Goal: Task Accomplishment & Management: Use online tool/utility

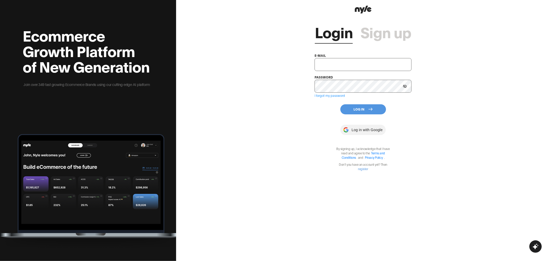
type input "[EMAIL_ADDRESS][PERSON_NAME]"
click at [350, 106] on button "Log In" at bounding box center [364, 109] width 46 height 10
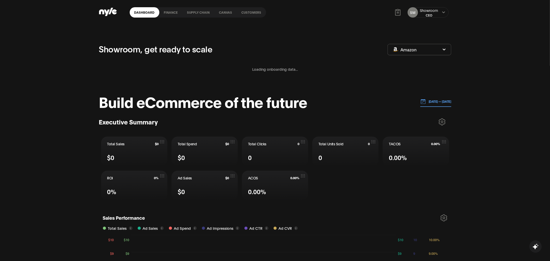
click at [248, 11] on link "Customers" at bounding box center [251, 12] width 29 height 10
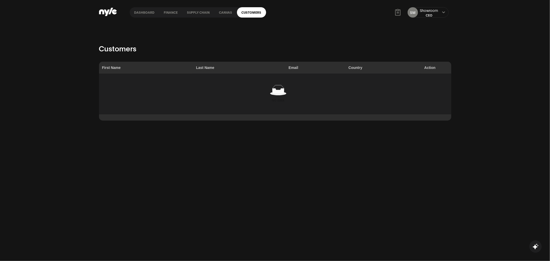
click at [223, 13] on link "Canvas" at bounding box center [226, 12] width 22 height 10
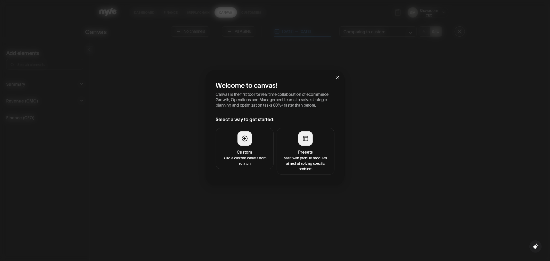
click at [310, 158] on p "Start with prebuilt modules aimed at solving specific problem" at bounding box center [305, 163] width 51 height 16
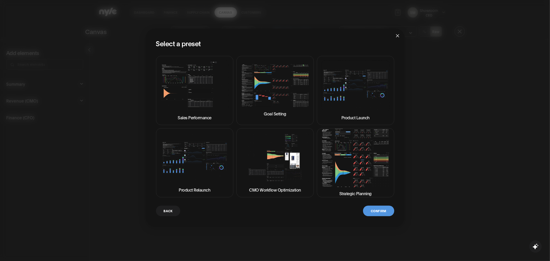
click at [364, 173] on img at bounding box center [356, 158] width 69 height 59
click at [375, 211] on button "Confirm" at bounding box center [378, 210] width 31 height 11
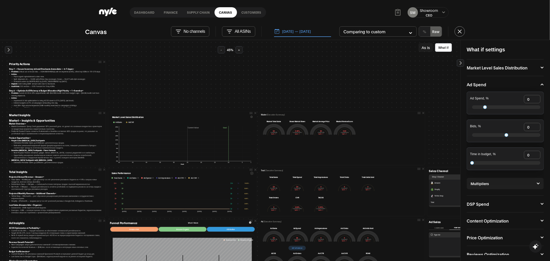
scroll to position [6, 0]
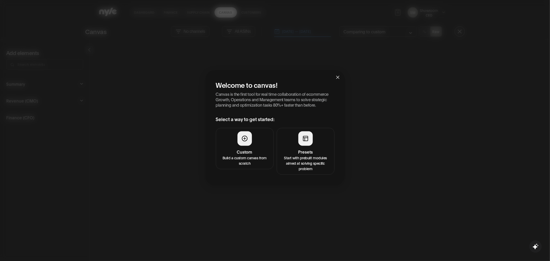
click at [307, 163] on p "Start with prebuilt modules aimed at solving specific problem" at bounding box center [305, 163] width 51 height 16
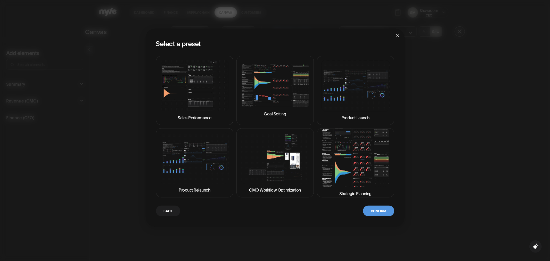
click at [344, 164] on img at bounding box center [356, 158] width 69 height 59
click at [377, 214] on button "Confirm" at bounding box center [378, 210] width 31 height 11
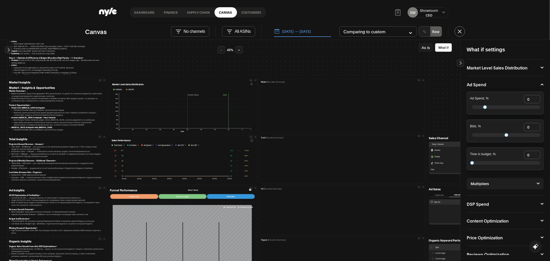
scroll to position [44, 0]
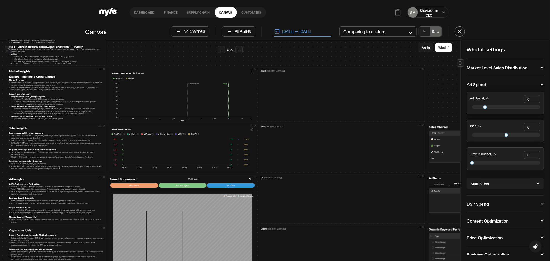
click at [255, 12] on link "Customers" at bounding box center [251, 12] width 29 height 10
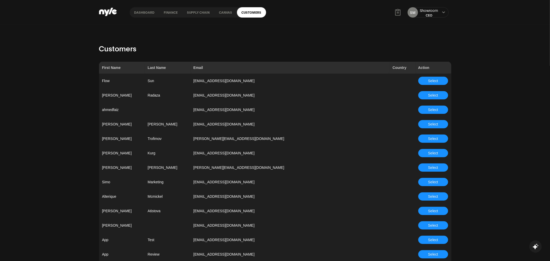
scroll to position [1424, 0]
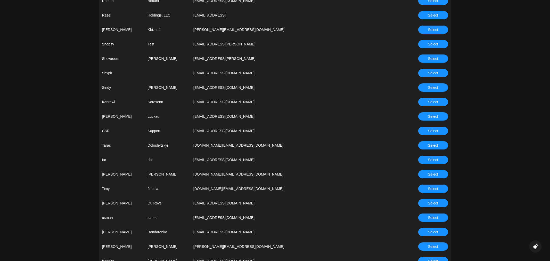
click at [430, 129] on span "Select" at bounding box center [433, 131] width 10 height 6
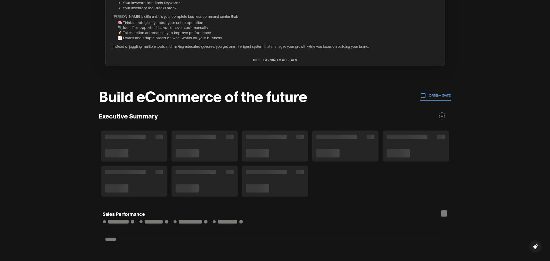
scroll to position [132, 0]
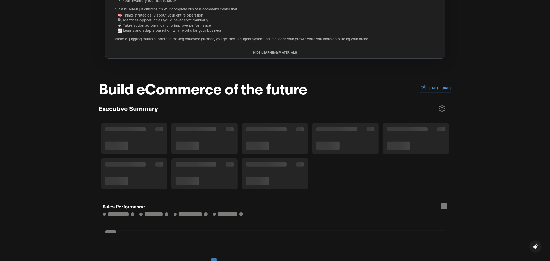
click at [439, 85] on p "[DATE] — [DATE]" at bounding box center [438, 87] width 25 height 5
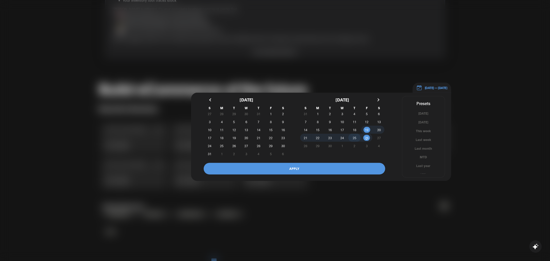
click at [354, 137] on span "25" at bounding box center [355, 137] width 4 height 9
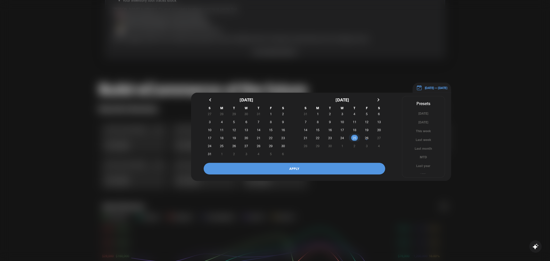
click at [354, 137] on span "25" at bounding box center [355, 137] width 4 height 9
click at [336, 164] on button "APPLY" at bounding box center [295, 169] width 182 height 12
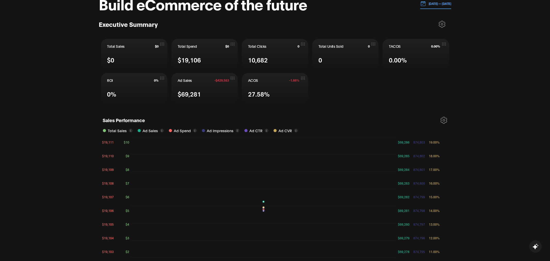
scroll to position [191, 0]
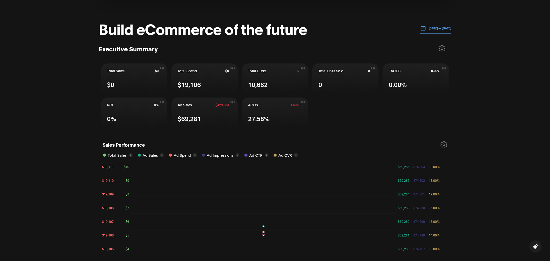
click at [445, 32] on button "09.25.2025 — 09.25.2025" at bounding box center [436, 28] width 31 height 11
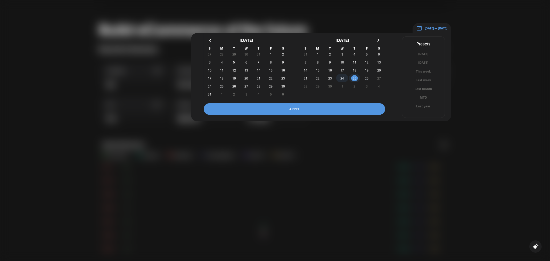
click at [342, 78] on span "24" at bounding box center [343, 78] width 4 height 9
click at [327, 111] on button "APPLY" at bounding box center [295, 109] width 182 height 12
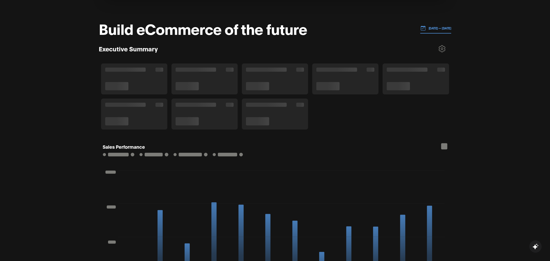
click at [434, 26] on p "09.24.2025 — 09.24.2025" at bounding box center [438, 28] width 25 height 5
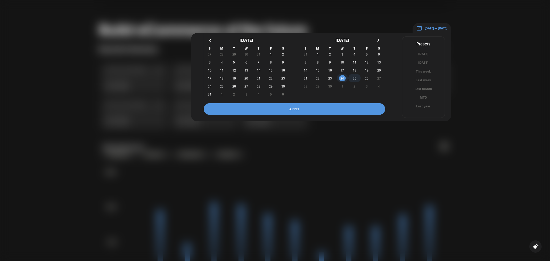
click at [354, 78] on span "25" at bounding box center [355, 78] width 4 height 9
click at [338, 109] on button "APPLY" at bounding box center [295, 109] width 182 height 12
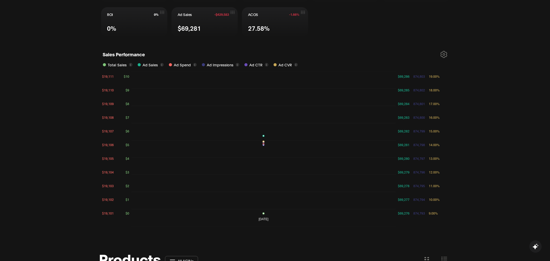
scroll to position [277, 0]
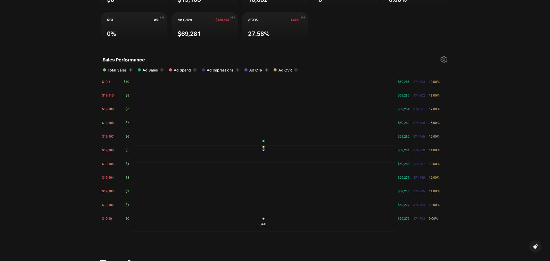
click at [444, 60] on icon at bounding box center [444, 59] width 6 height 6
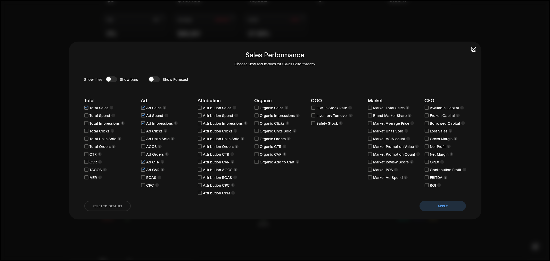
click at [144, 148] on input "checkbox" at bounding box center [143, 146] width 4 height 4
checkbox input "true"
click at [430, 205] on button "Apply" at bounding box center [443, 206] width 46 height 10
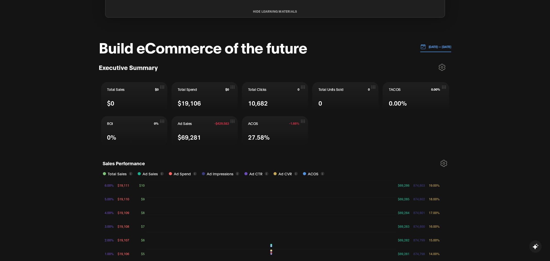
scroll to position [172, 0]
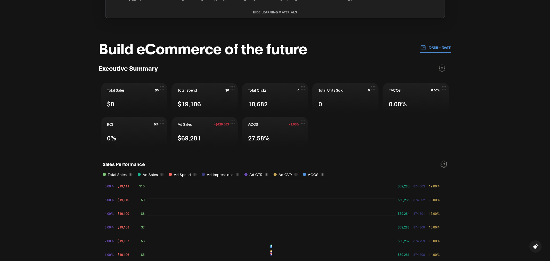
click at [434, 47] on p "09.25.2025 — 09.25.2025" at bounding box center [438, 47] width 25 height 5
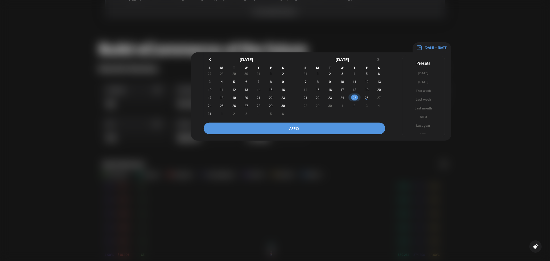
click at [354, 96] on span "25" at bounding box center [355, 97] width 4 height 9
click at [337, 127] on button "APPLY" at bounding box center [295, 129] width 182 height 12
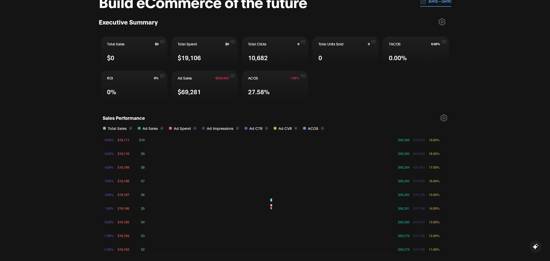
scroll to position [203, 0]
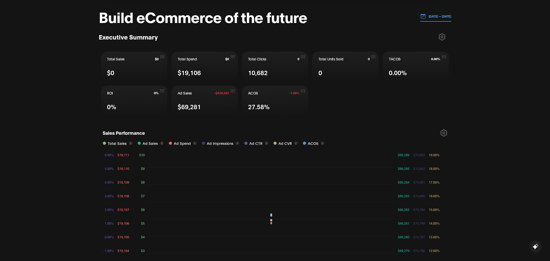
click at [435, 18] on button "09.25.2025 — 09.25.2025" at bounding box center [436, 16] width 31 height 11
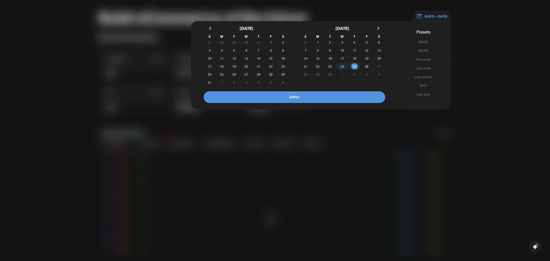
click at [341, 66] on span "24" at bounding box center [343, 66] width 4 height 9
click at [330, 100] on button "APPLY" at bounding box center [295, 97] width 182 height 12
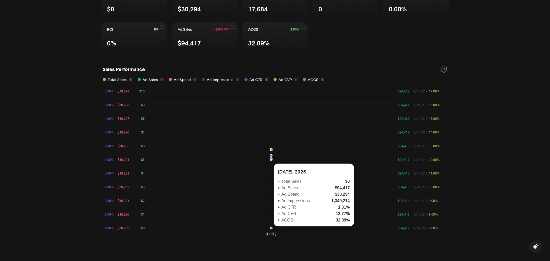
scroll to position [257, 0]
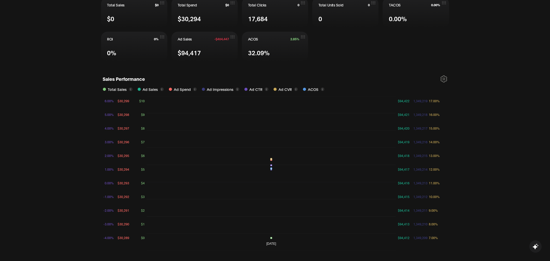
click at [442, 78] on icon at bounding box center [444, 79] width 6 height 6
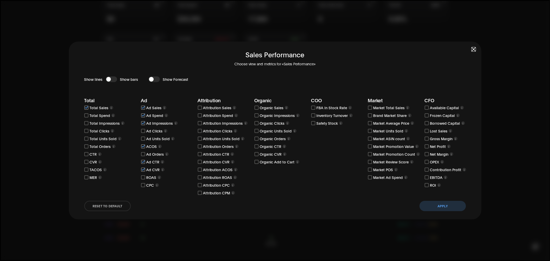
click at [428, 146] on input "checkbox" at bounding box center [427, 146] width 4 height 4
checkbox input "true"
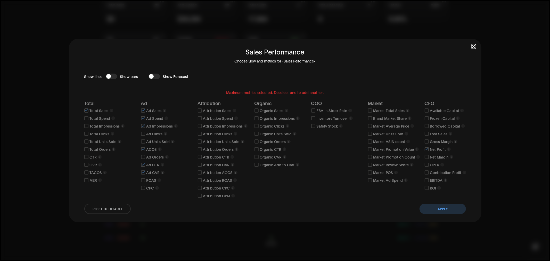
click at [438, 208] on button "Apply" at bounding box center [443, 209] width 46 height 10
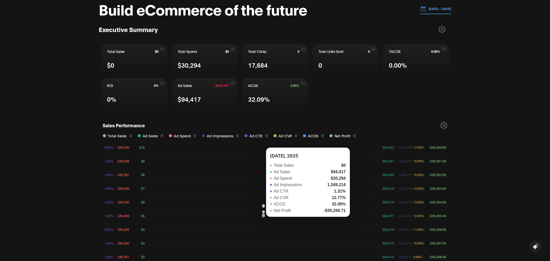
scroll to position [211, 0]
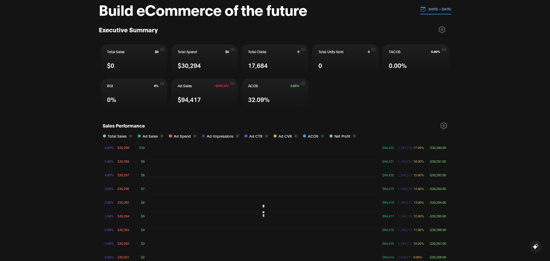
click at [468, 199] on div "CSR, get ready to scale Amazon 1 What is Nyle? 2 Connect Amazon Accounts 3 Add …" at bounding box center [275, 237] width 550 height 847
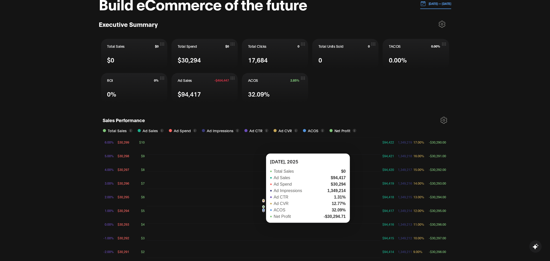
scroll to position [214, 0]
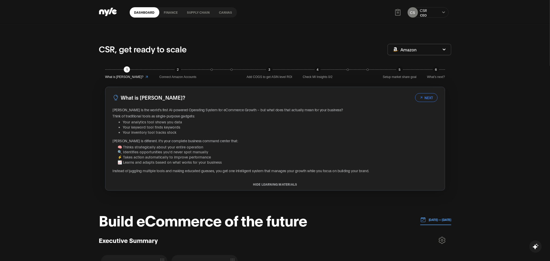
click at [435, 101] on button "NEXT" at bounding box center [426, 97] width 22 height 9
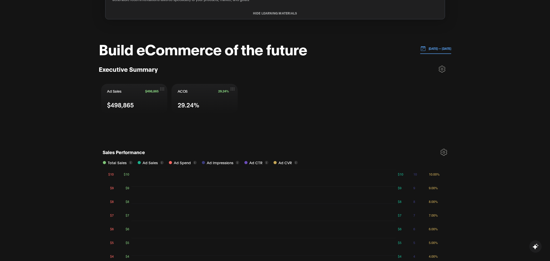
scroll to position [208, 0]
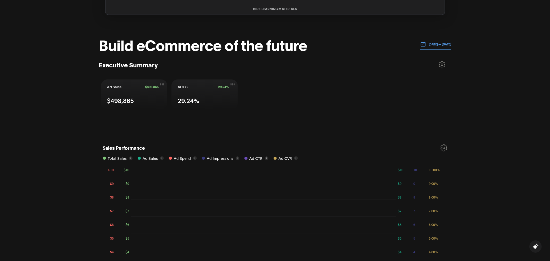
click at [432, 42] on p "[DATE] — [DATE]" at bounding box center [438, 44] width 25 height 5
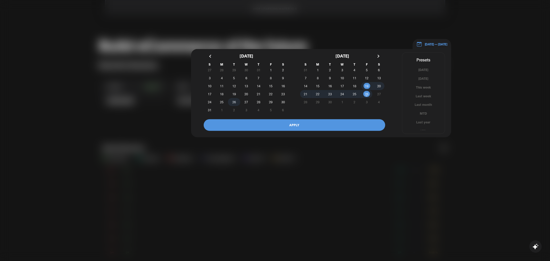
click at [235, 97] on span "26" at bounding box center [234, 101] width 4 height 9
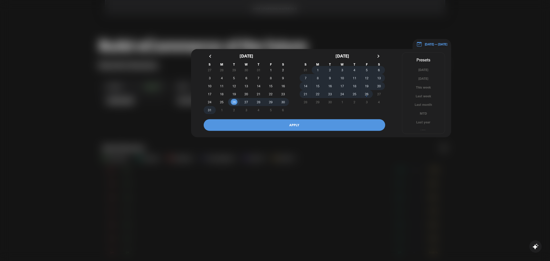
click at [367, 89] on span "26" at bounding box center [367, 93] width 4 height 9
click at [311, 119] on button "APPLY" at bounding box center [295, 125] width 182 height 12
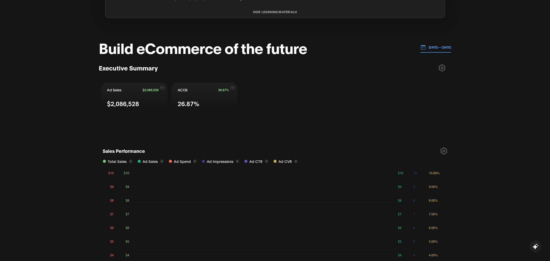
scroll to position [212, 0]
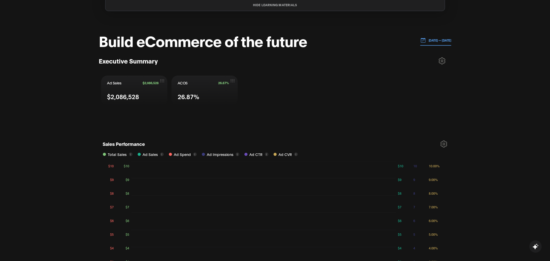
click at [442, 57] on icon at bounding box center [442, 60] width 7 height 7
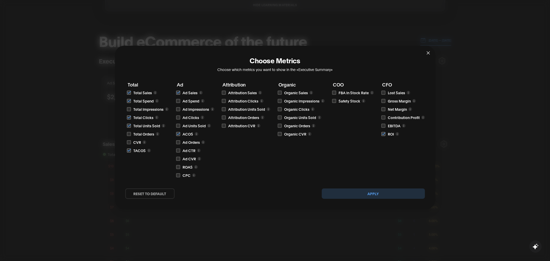
click at [351, 192] on button "Apply" at bounding box center [373, 193] width 103 height 10
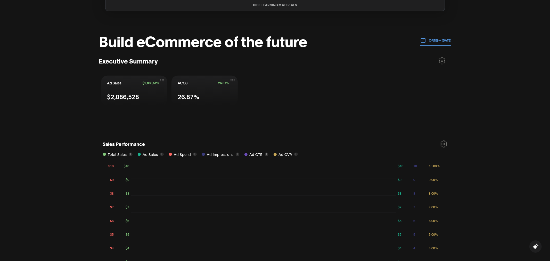
scroll to position [272, 0]
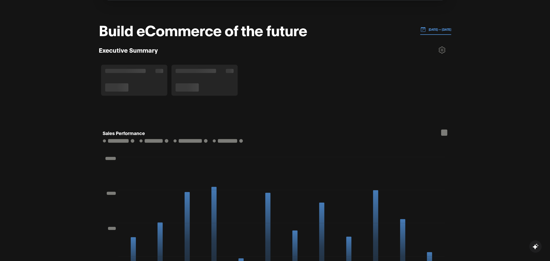
scroll to position [190, 0]
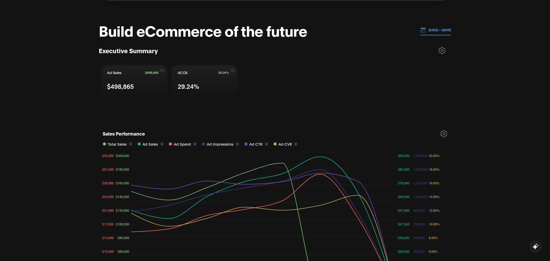
click at [441, 50] on icon at bounding box center [442, 50] width 7 height 7
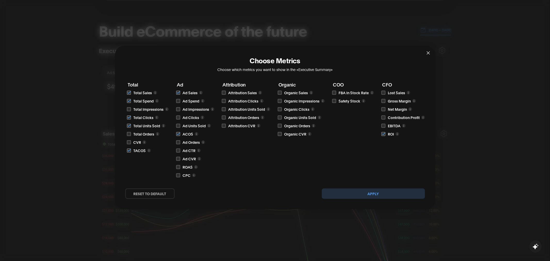
click at [431, 54] on span "Close" at bounding box center [429, 53] width 14 height 14
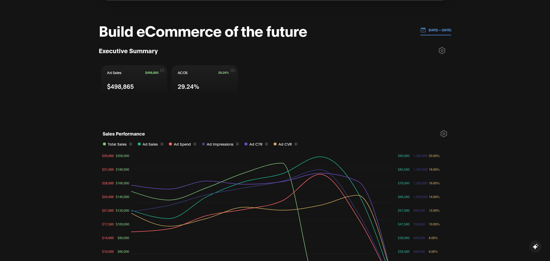
click at [444, 51] on icon at bounding box center [442, 50] width 7 height 7
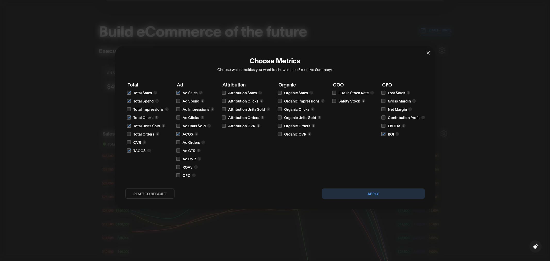
click at [155, 194] on button "reset to default" at bounding box center [149, 193] width 49 height 10
click at [158, 192] on button "reset to default" at bounding box center [149, 193] width 49 height 10
click at [199, 196] on div "reset to default Apply" at bounding box center [275, 193] width 300 height 10
click at [162, 196] on button "reset to default" at bounding box center [149, 193] width 49 height 10
click at [355, 192] on button "Apply" at bounding box center [373, 193] width 103 height 10
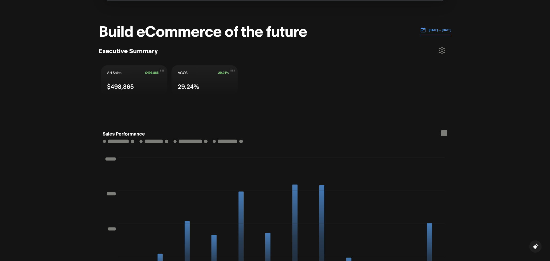
click at [428, 31] on p "[DATE] — [DATE]" at bounding box center [438, 30] width 25 height 5
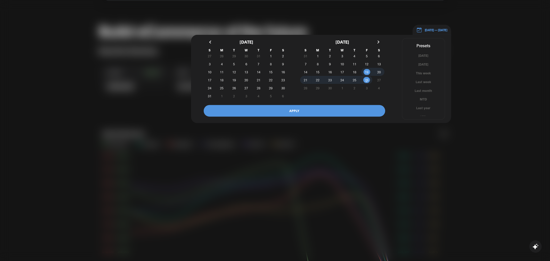
click at [482, 68] on div at bounding box center [275, 130] width 550 height 261
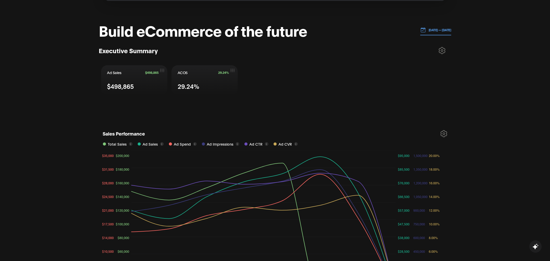
click at [439, 49] on icon at bounding box center [442, 50] width 6 height 6
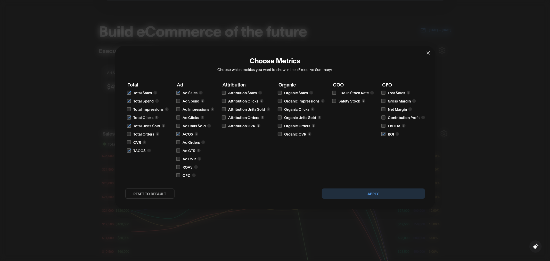
click at [129, 93] on input "checkbox" at bounding box center [129, 93] width 4 height 4
checkbox input "true"
click at [376, 194] on button "Apply" at bounding box center [373, 193] width 103 height 10
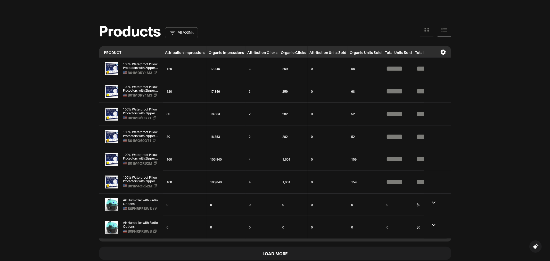
scroll to position [506, 0]
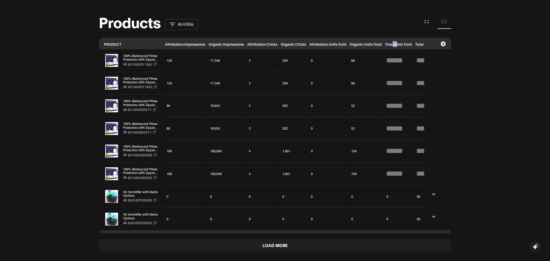
drag, startPoint x: 397, startPoint y: 43, endPoint x: 391, endPoint y: 43, distance: 5.2
click at [391, 43] on th "Total Units Sold" at bounding box center [398, 44] width 30 height 12
click at [441, 43] on icon at bounding box center [444, 43] width 6 height 5
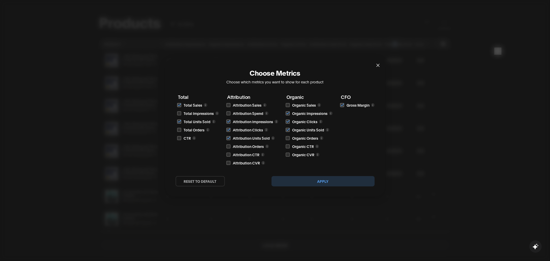
click at [376, 64] on span "Close" at bounding box center [378, 65] width 14 height 14
